Goal: Navigation & Orientation: Find specific page/section

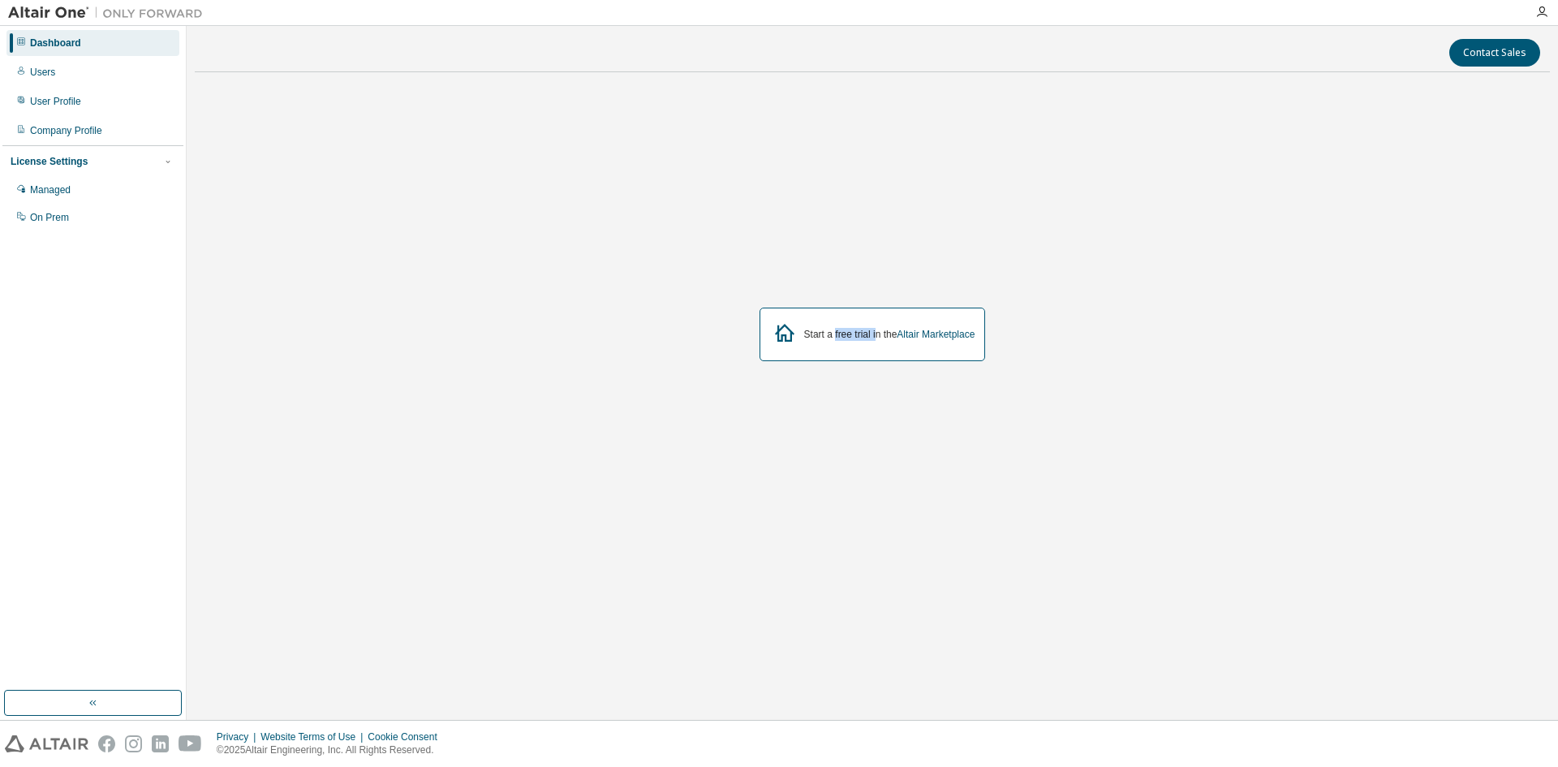
drag, startPoint x: 852, startPoint y: 336, endPoint x: 873, endPoint y: 336, distance: 21.1
click at [873, 336] on div "Start a free trial in the Altair Marketplace" at bounding box center [889, 334] width 171 height 13
click at [749, 417] on div "Start a free trial in the Altair Marketplace" at bounding box center [873, 334] width 1356 height 498
click at [41, 70] on div "Users" at bounding box center [42, 72] width 25 height 13
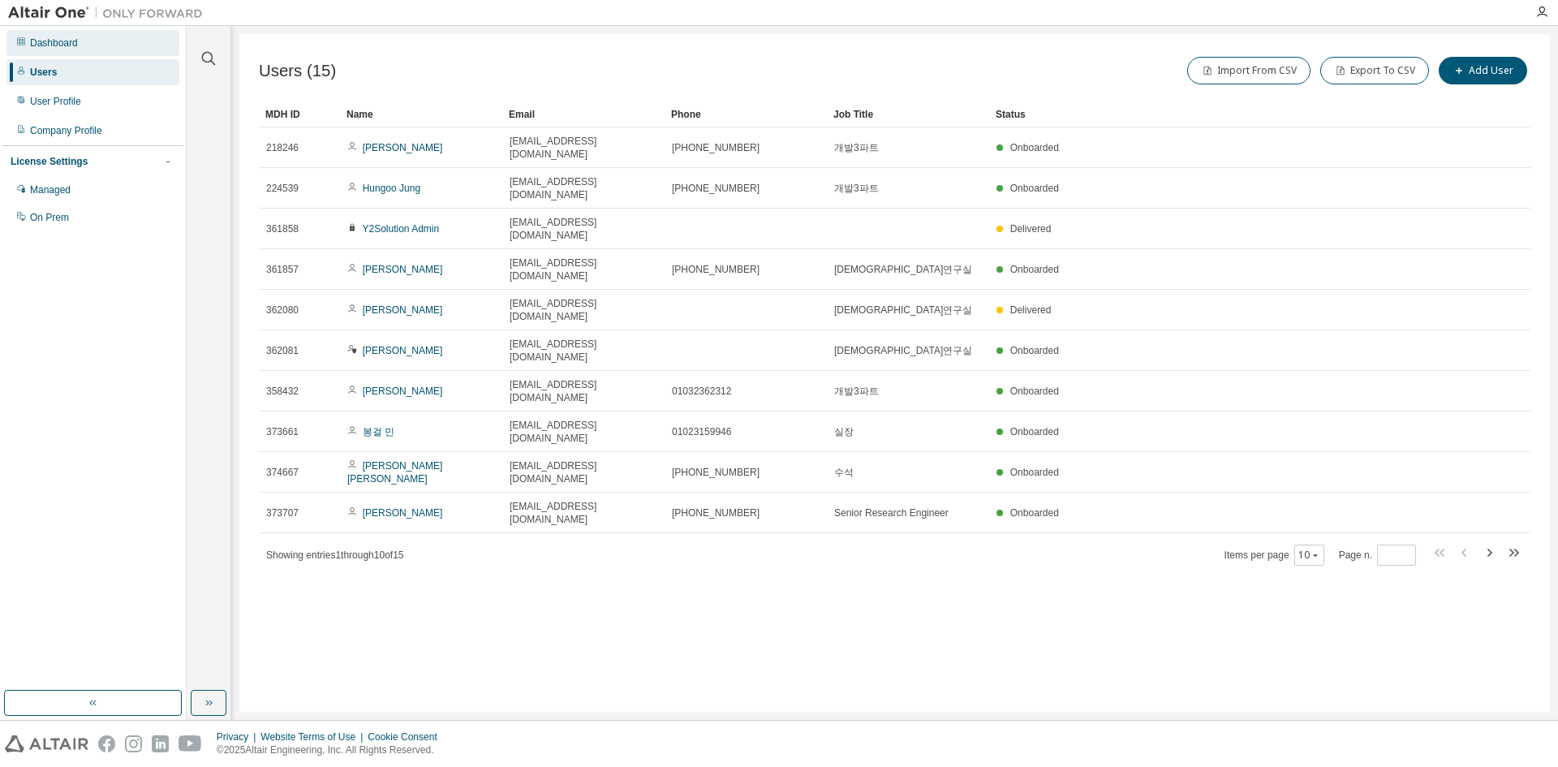
click at [69, 42] on div "Dashboard" at bounding box center [54, 43] width 48 height 13
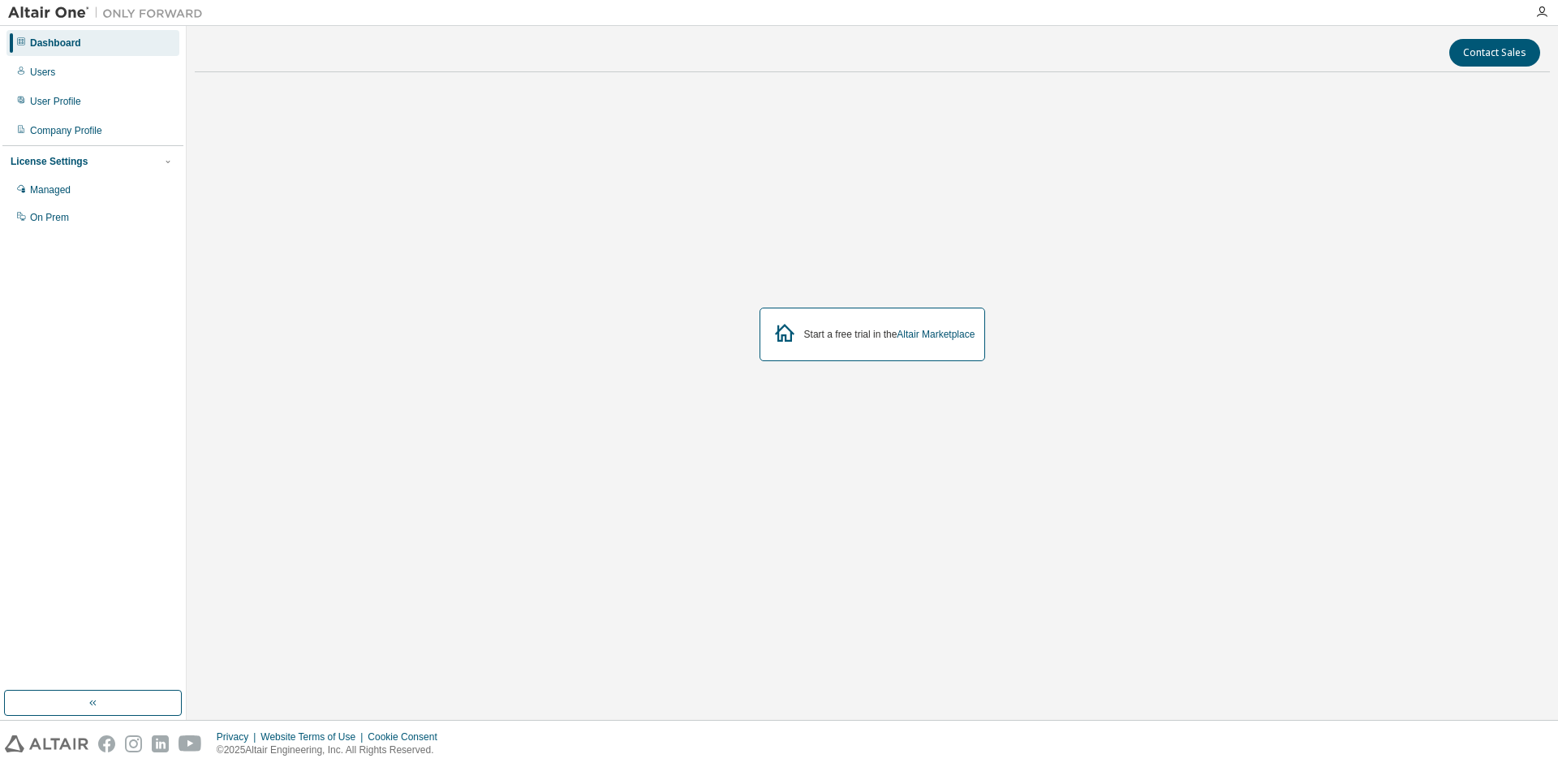
click at [838, 338] on div "Start a free trial in the Altair Marketplace" at bounding box center [889, 334] width 171 height 13
drag, startPoint x: 857, startPoint y: 334, endPoint x: 876, endPoint y: 336, distance: 18.7
click at [876, 336] on div "Start a free trial in the Altair Marketplace" at bounding box center [889, 334] width 171 height 13
click at [881, 369] on div "Start a free trial in the Altair Marketplace" at bounding box center [873, 334] width 1356 height 498
click at [654, 251] on div "Start a free trial in the Altair Marketplace" at bounding box center [873, 334] width 1356 height 498
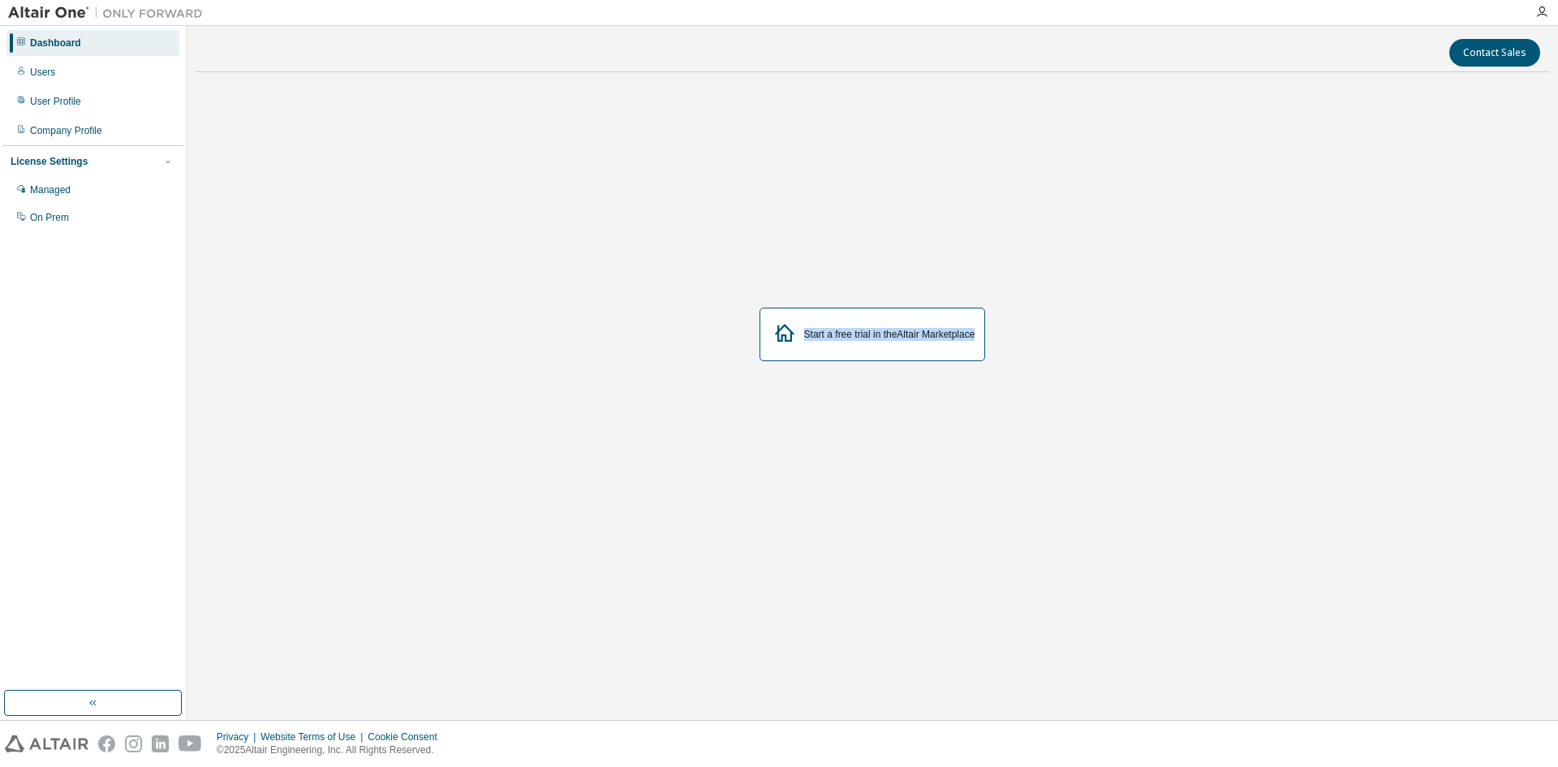
drag, startPoint x: 803, startPoint y: 333, endPoint x: 983, endPoint y: 334, distance: 180.2
click at [983, 334] on div "Start a free trial in the Altair Marketplace" at bounding box center [873, 335] width 226 height 54
click at [989, 281] on div "Start a free trial in the Altair Marketplace" at bounding box center [873, 334] width 1356 height 498
click at [719, 486] on div "Start a free trial in the Altair Marketplace" at bounding box center [873, 334] width 1356 height 498
click at [76, 188] on div "Managed" at bounding box center [92, 190] width 173 height 26
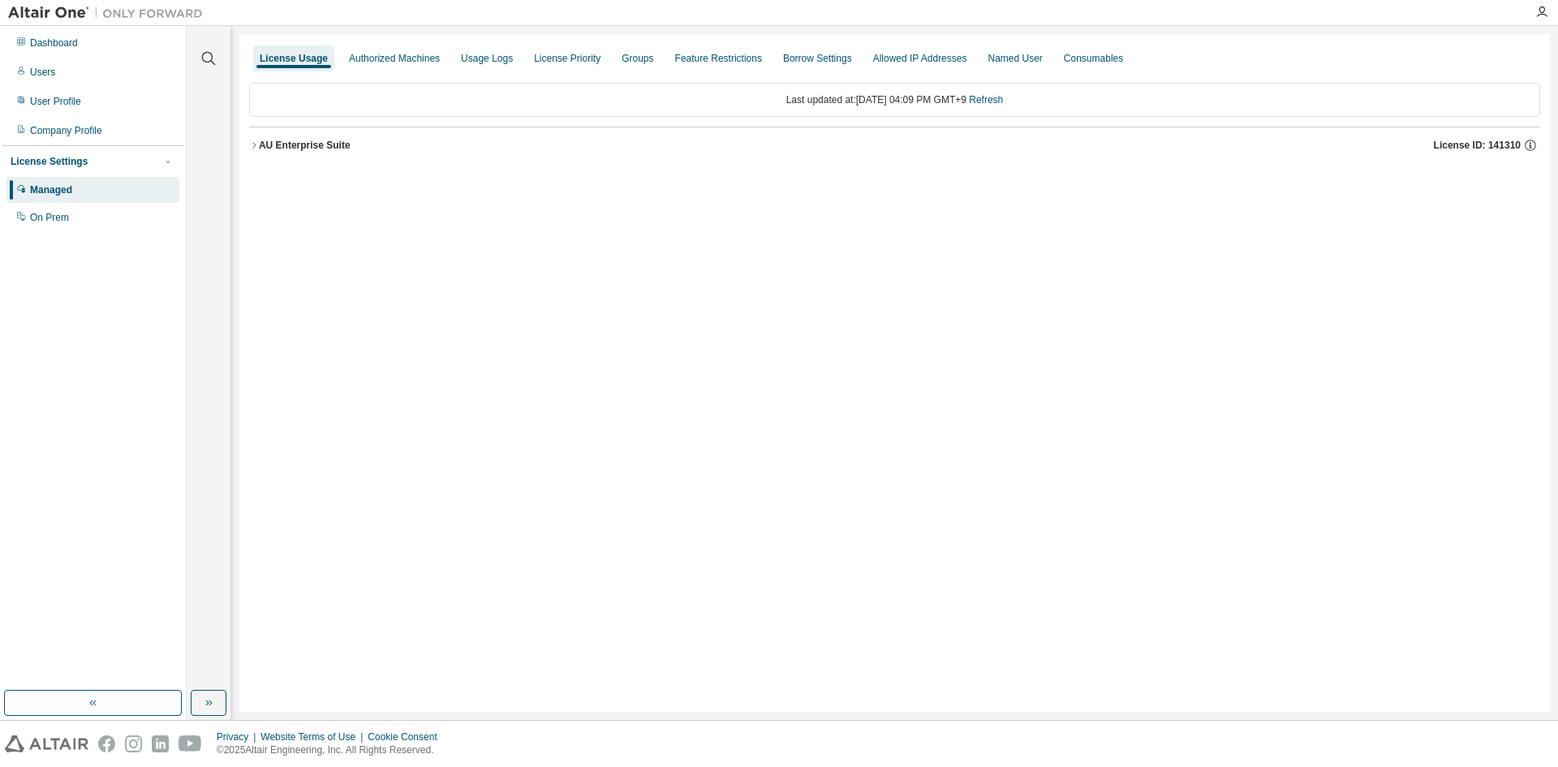
click at [253, 144] on icon "button" at bounding box center [254, 145] width 10 height 10
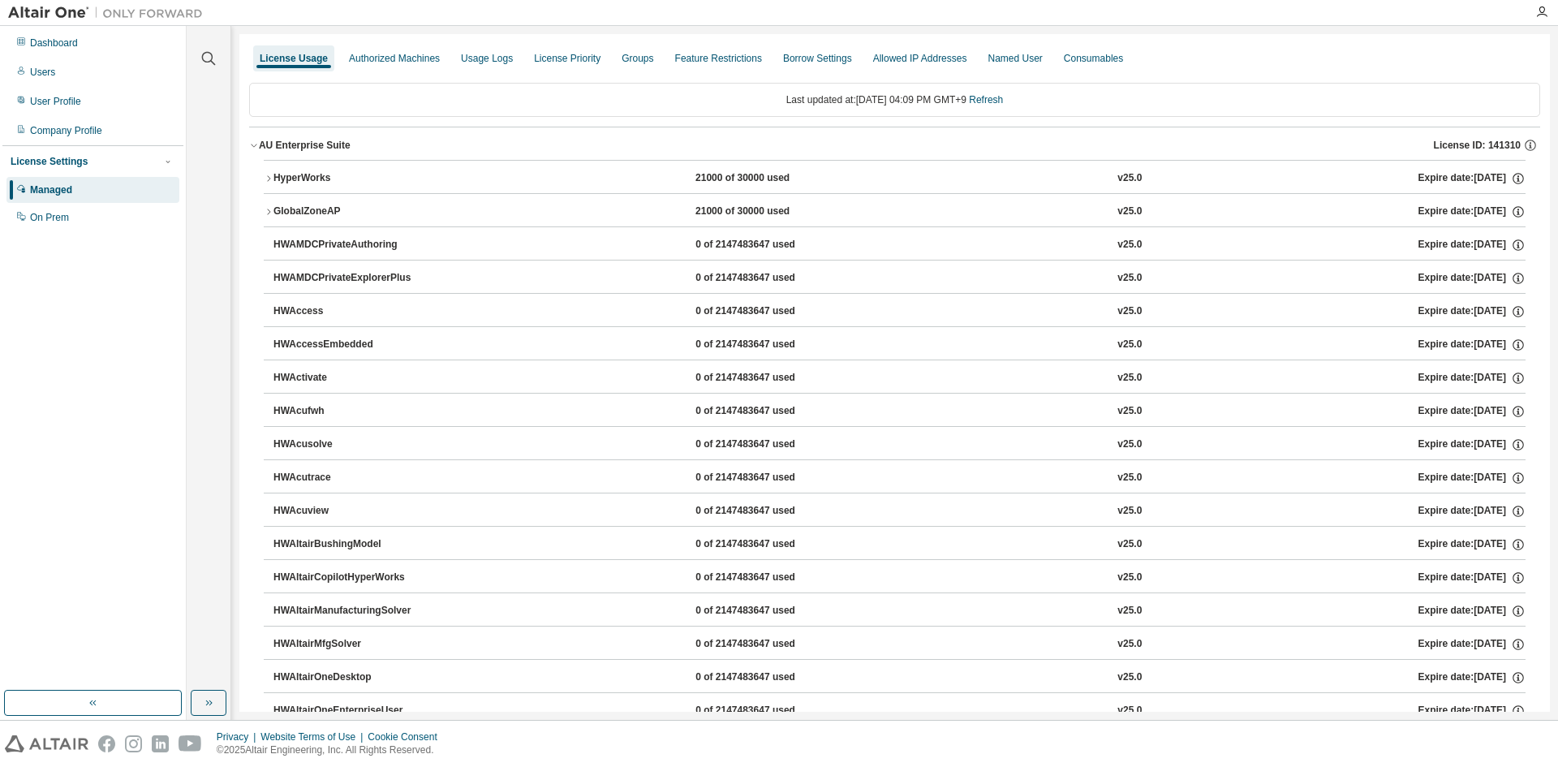
click at [273, 181] on icon "button" at bounding box center [269, 179] width 10 height 10
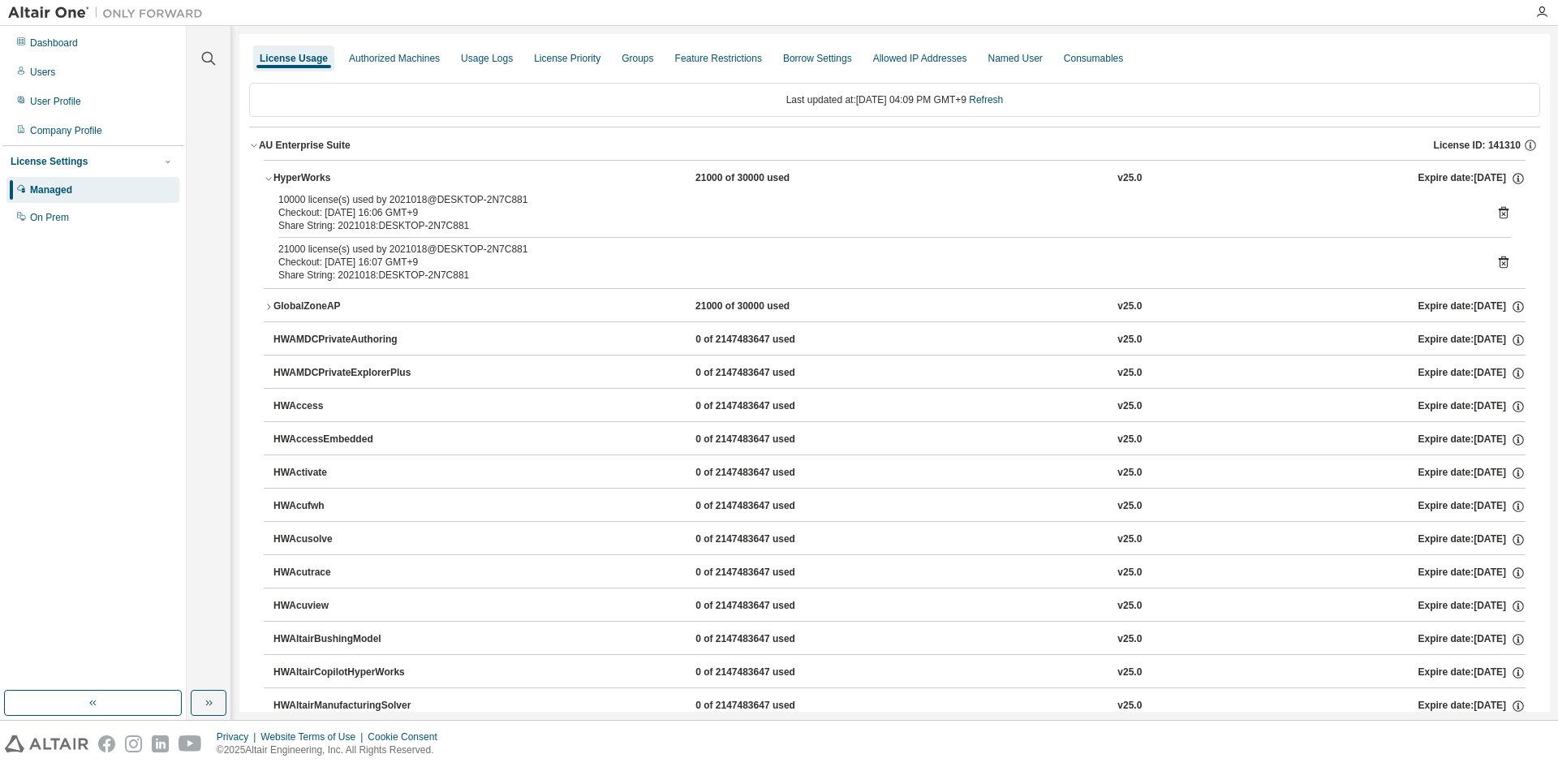
click at [102, 191] on div "Managed" at bounding box center [92, 190] width 173 height 26
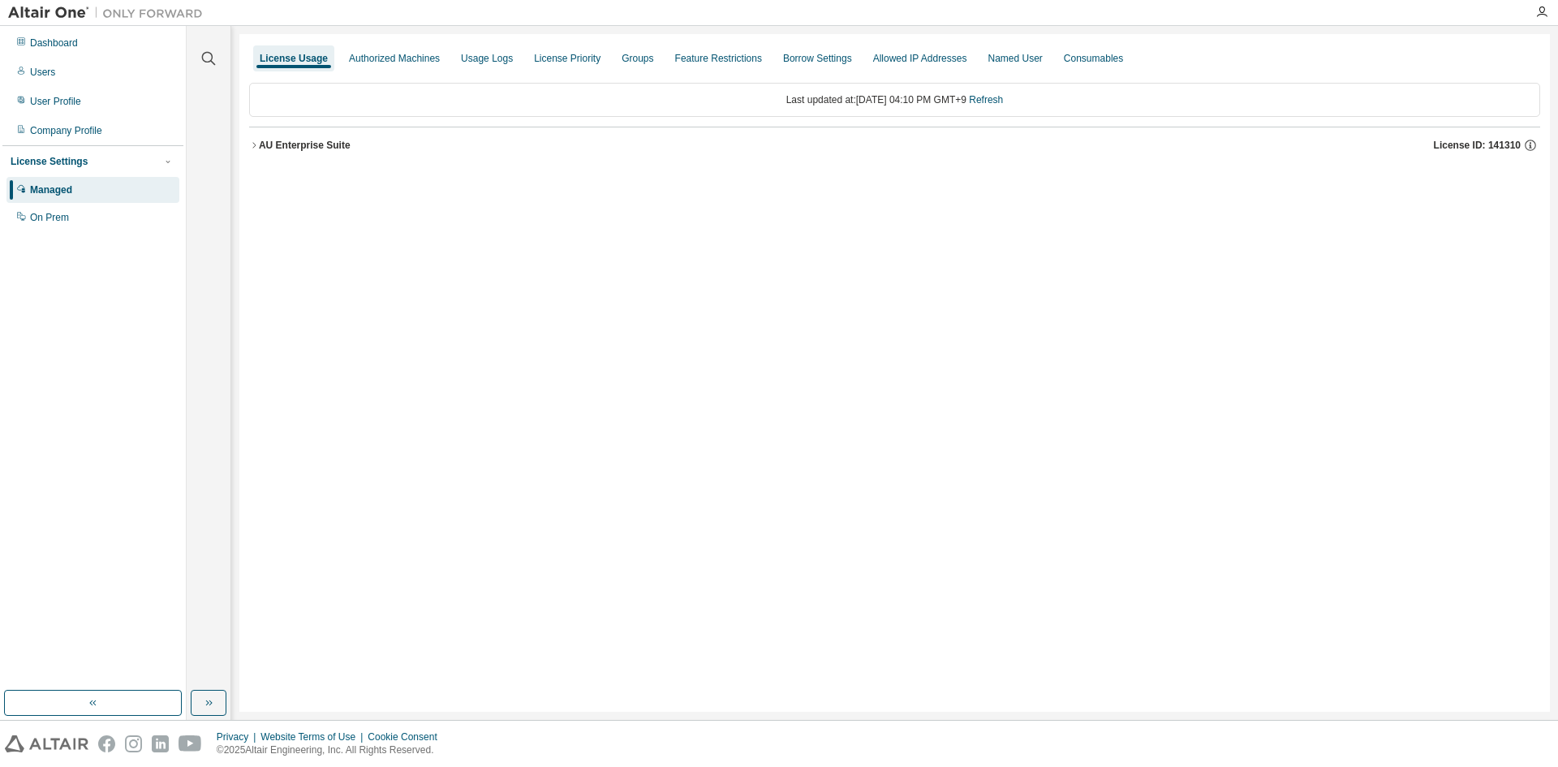
click at [255, 149] on icon "button" at bounding box center [254, 145] width 10 height 10
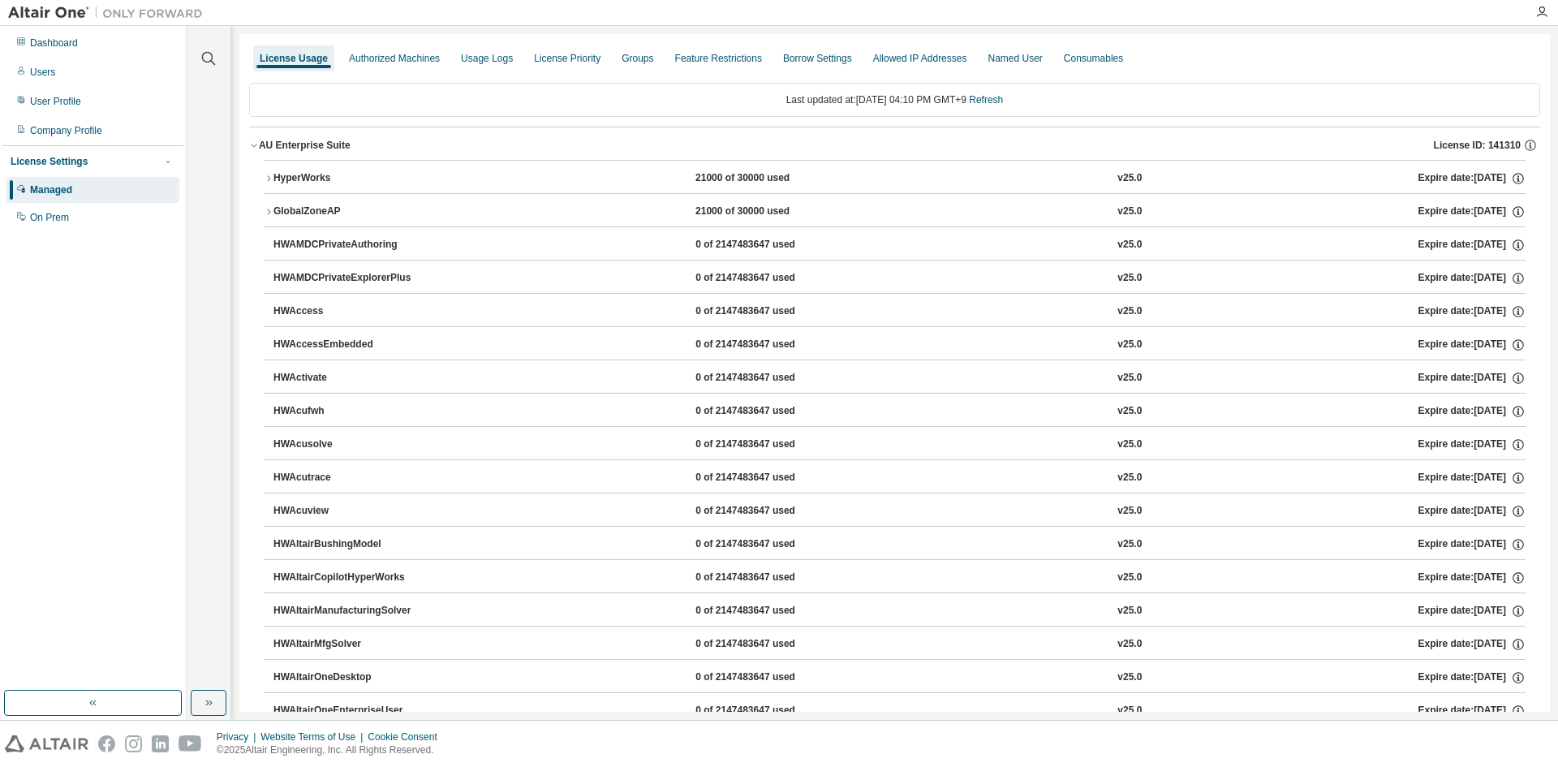
click at [269, 175] on icon "button" at bounding box center [269, 179] width 10 height 10
